Goal: Transaction & Acquisition: Purchase product/service

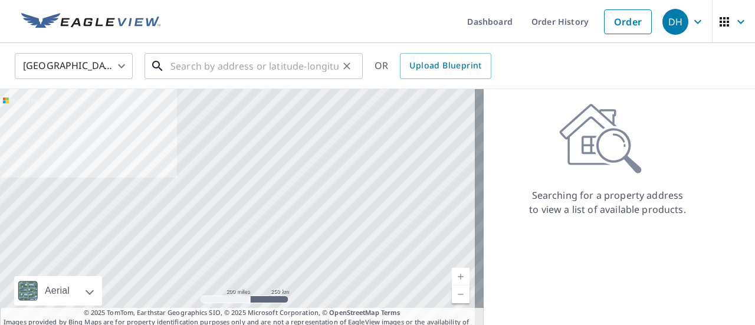
click at [268, 67] on input "text" at bounding box center [255, 66] width 168 height 33
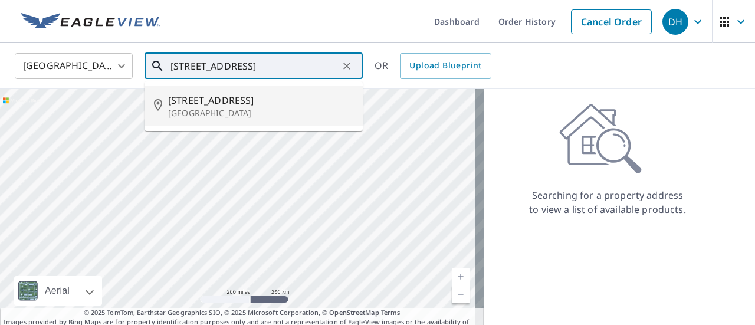
click at [242, 110] on p "[GEOGRAPHIC_DATA]" at bounding box center [260, 113] width 185 height 12
type input "[STREET_ADDRESS]"
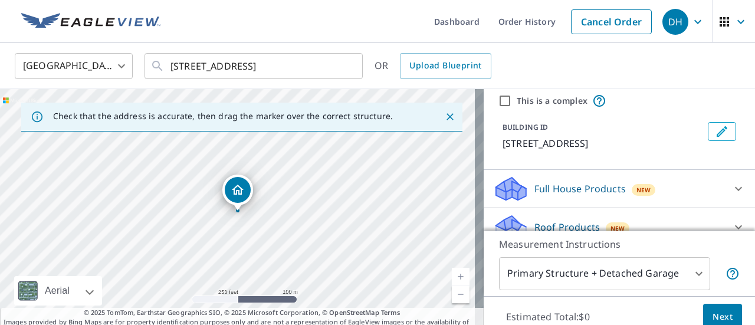
scroll to position [59, 0]
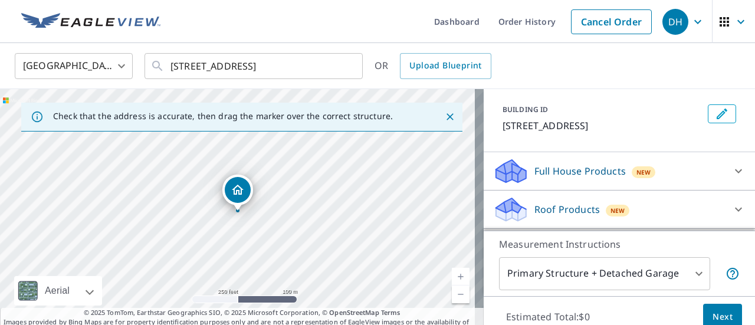
click at [732, 178] on icon at bounding box center [739, 171] width 14 height 14
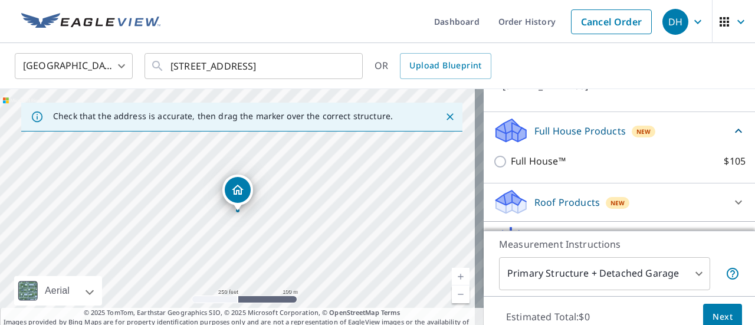
scroll to position [118, 0]
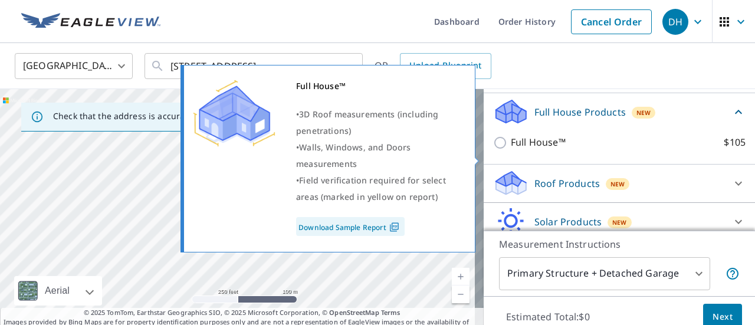
click at [544, 150] on p "Full House™" at bounding box center [538, 142] width 55 height 15
click at [511, 150] on input "Full House™ $105" at bounding box center [502, 143] width 18 height 14
checkbox input "true"
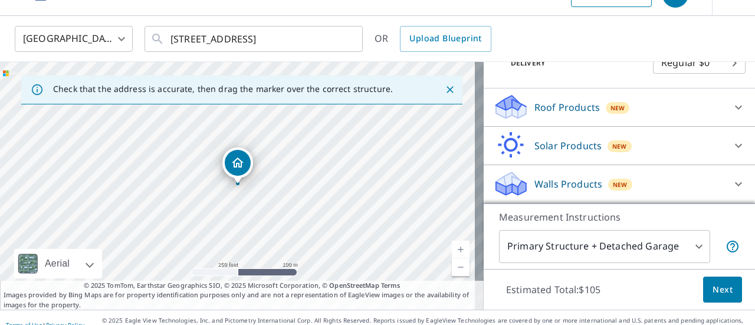
scroll to position [41, 0]
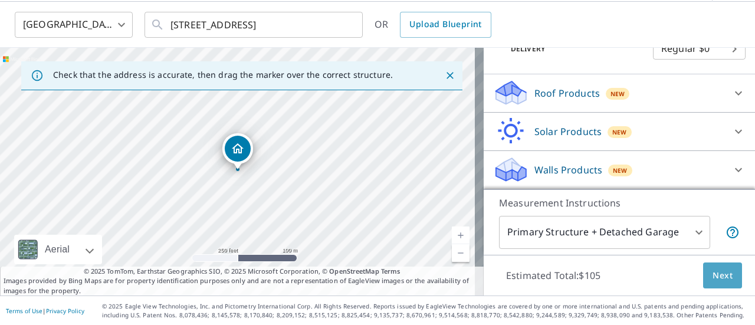
click at [718, 276] on span "Next" at bounding box center [723, 276] width 20 height 15
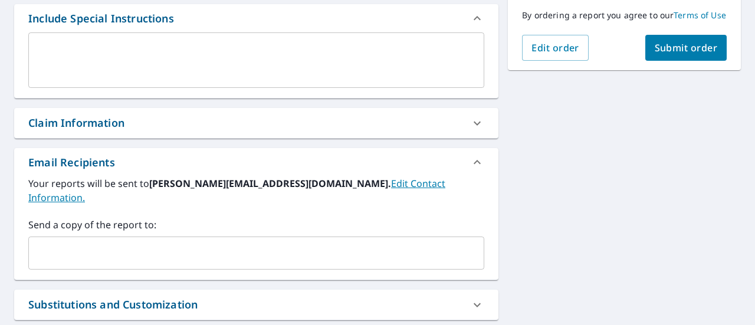
scroll to position [336, 0]
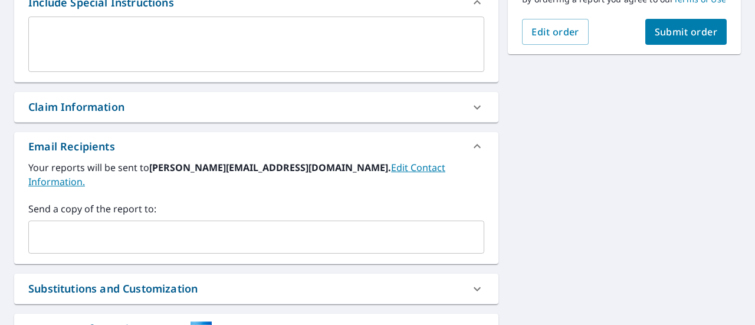
click at [339, 221] on div "​" at bounding box center [256, 237] width 456 height 33
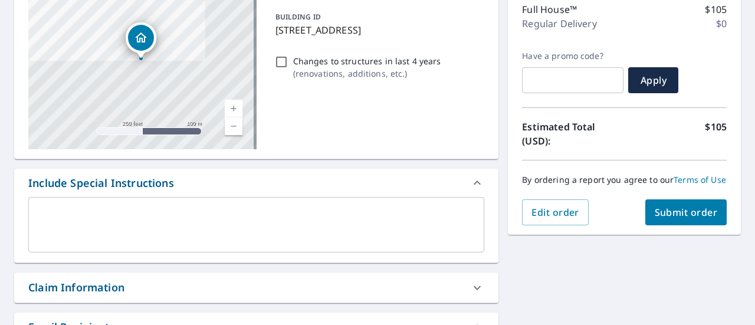
scroll to position [194, 0]
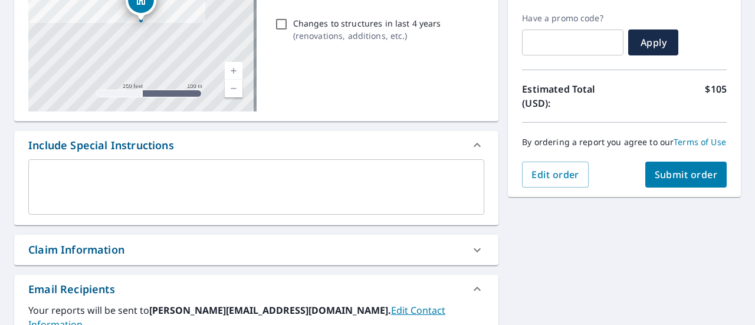
type input "[EMAIL_ADDRESS][DOMAIN_NAME]"
click at [657, 188] on button "Submit order" at bounding box center [687, 175] width 82 height 26
